Goal: Check status: Check status

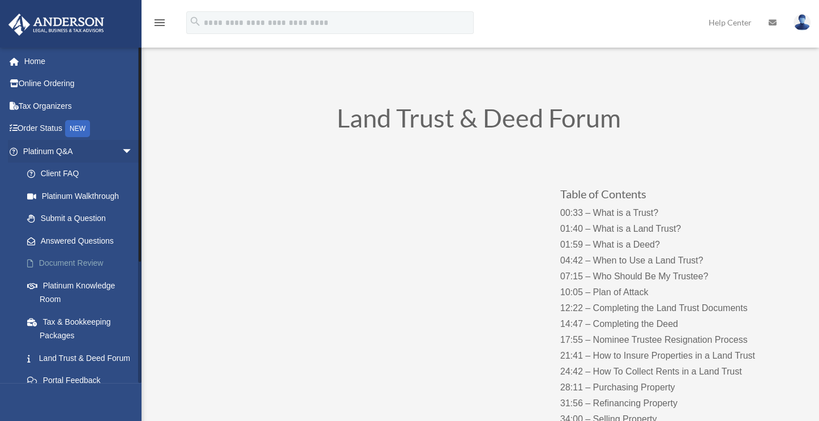
click at [82, 259] on link "Document Review" at bounding box center [83, 263] width 134 height 23
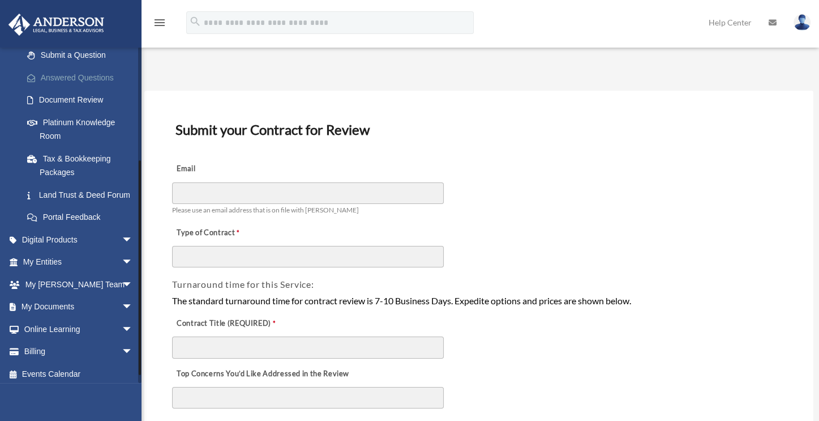
scroll to position [170, 0]
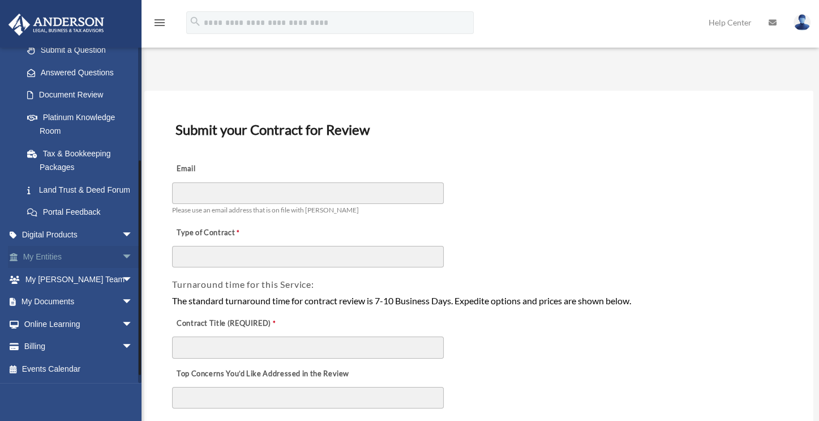
click at [122, 267] on span "arrow_drop_down" at bounding box center [133, 257] width 23 height 23
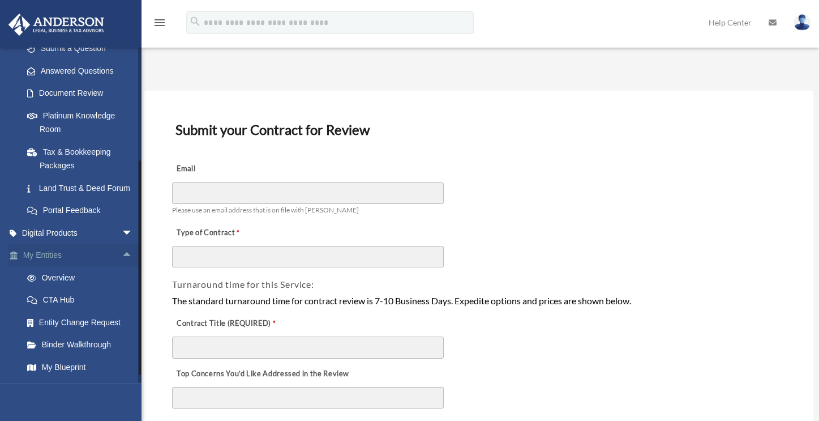
click at [122, 267] on span "arrow_drop_up" at bounding box center [133, 255] width 23 height 23
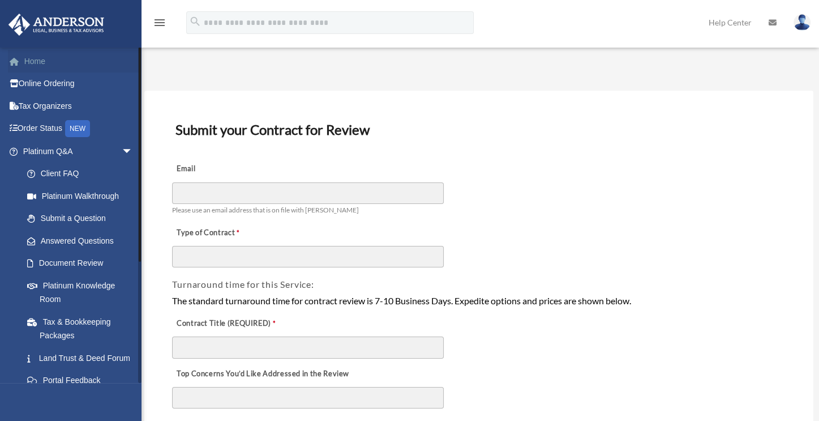
click at [36, 62] on link "Home" at bounding box center [79, 61] width 142 height 23
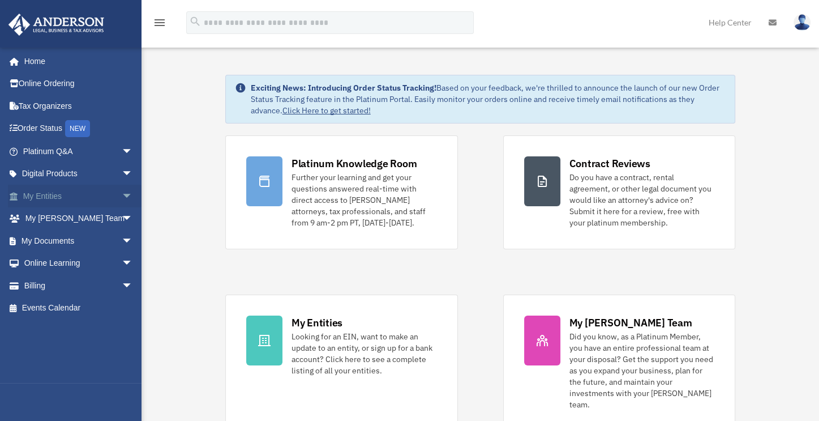
click at [122, 196] on span "arrow_drop_down" at bounding box center [133, 196] width 23 height 23
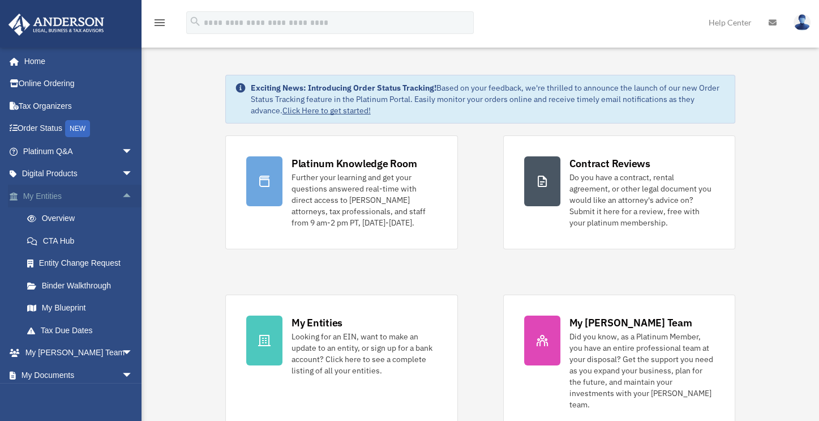
click at [40, 194] on link "My Entities arrow_drop_up" at bounding box center [79, 196] width 142 height 23
click at [63, 219] on link "Overview" at bounding box center [83, 218] width 134 height 23
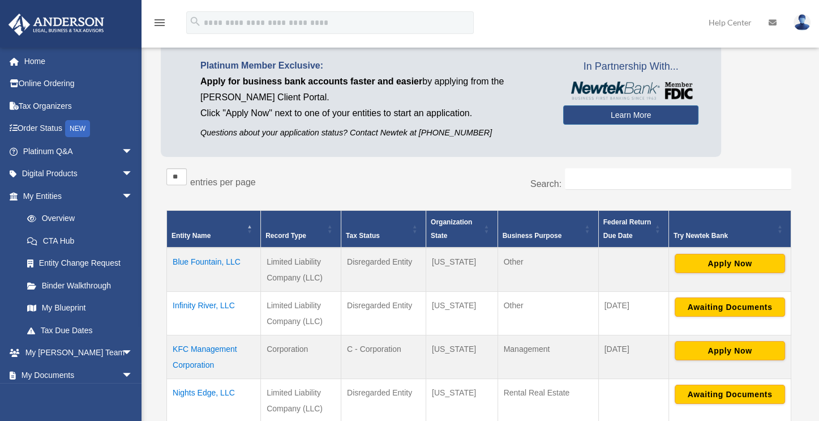
scroll to position [113, 0]
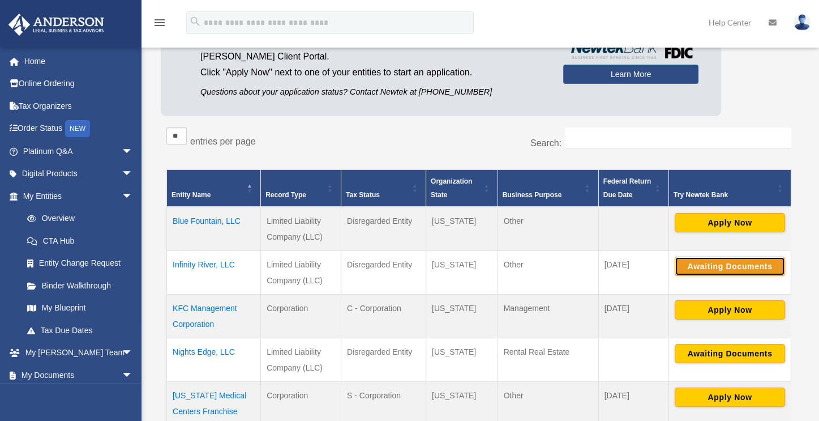
click at [716, 262] on button "Awaiting Documents" at bounding box center [730, 265] width 110 height 19
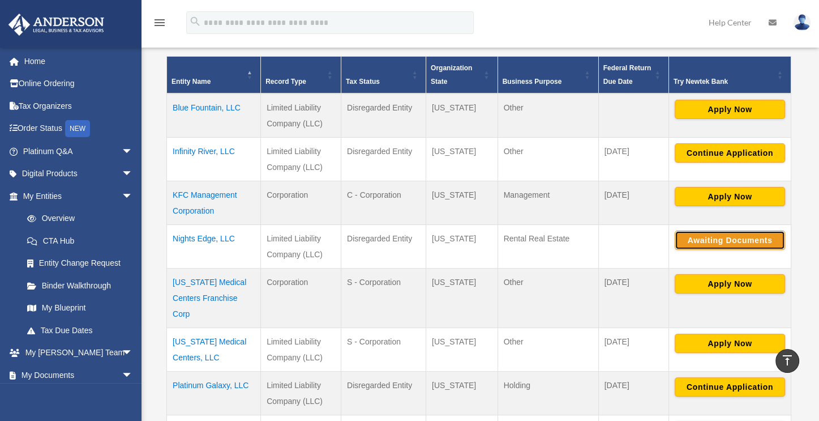
click at [732, 236] on button "Awaiting Documents" at bounding box center [730, 239] width 110 height 19
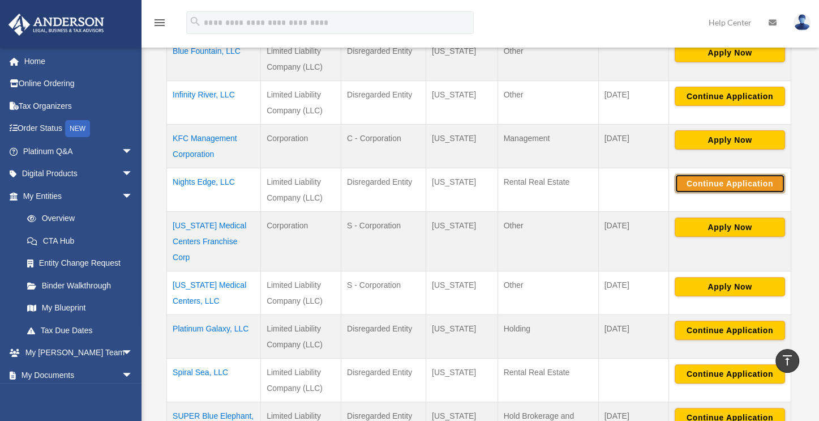
scroll to position [340, 0]
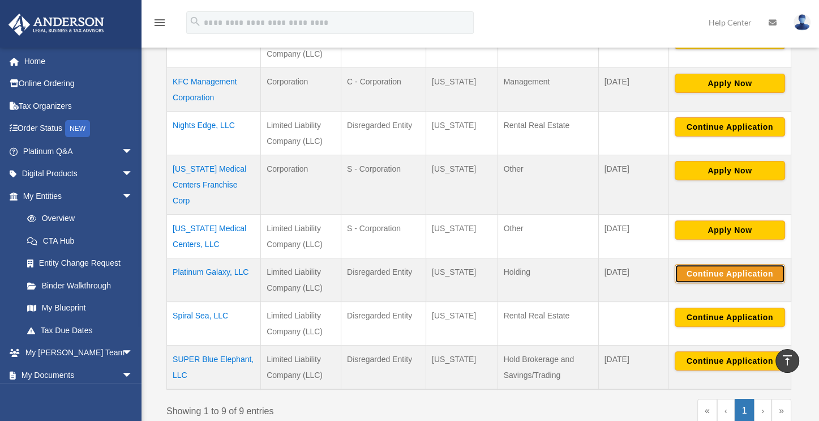
click at [717, 274] on button "Continue Application" at bounding box center [730, 273] width 110 height 19
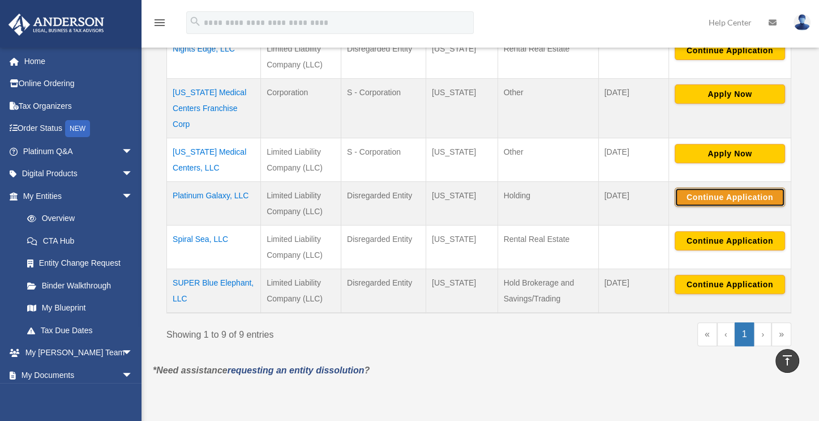
scroll to position [453, 0]
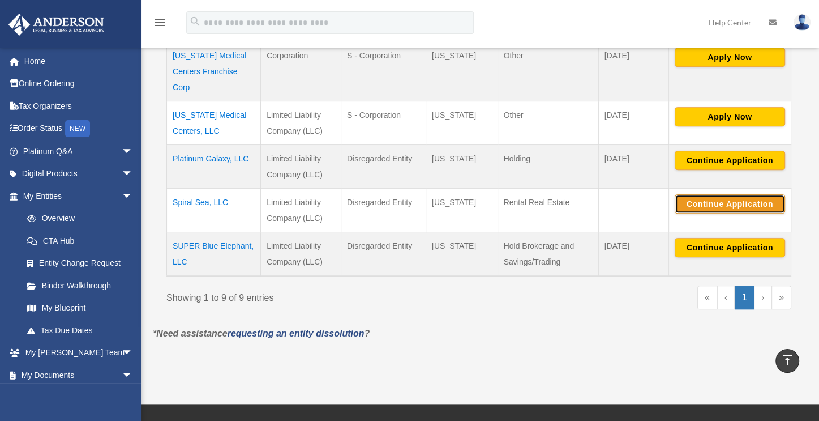
click at [718, 203] on button "Continue Application" at bounding box center [730, 203] width 110 height 19
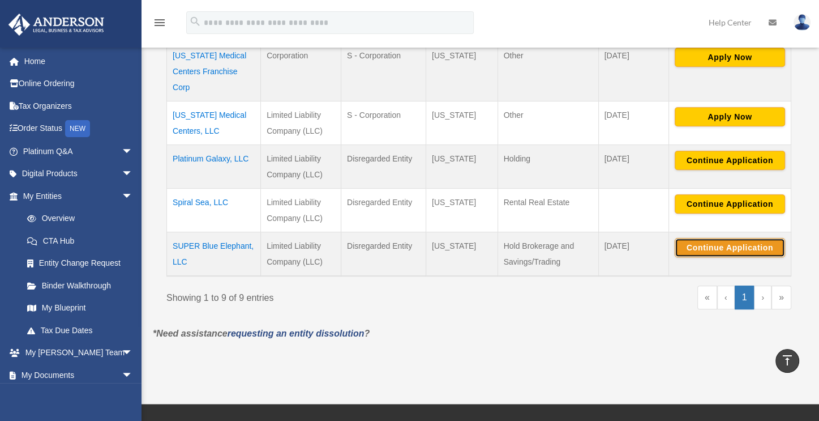
click at [712, 246] on button "Continue Application" at bounding box center [730, 247] width 110 height 19
